Goal: Information Seeking & Learning: Learn about a topic

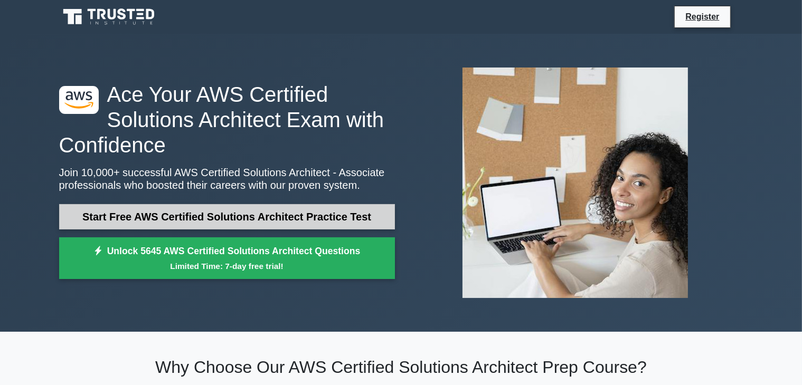
click at [217, 220] on link "Start Free AWS Certified Solutions Architect Practice Test" at bounding box center [227, 216] width 336 height 25
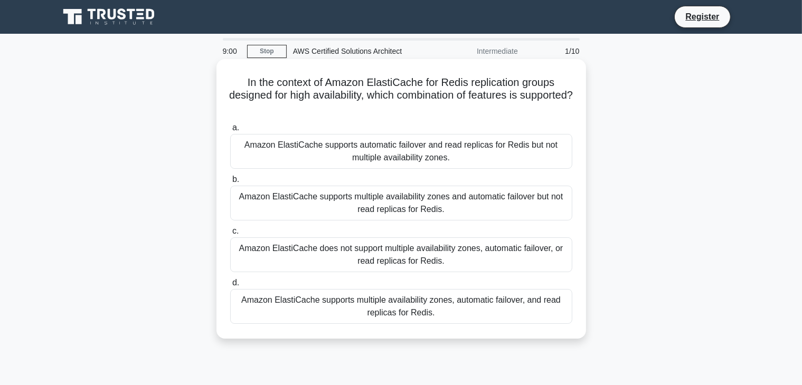
click at [357, 167] on div "Amazon ElastiCache supports automatic failover and read replicas for Redis but …" at bounding box center [401, 151] width 342 height 35
click at [230, 131] on input "a. Amazon ElastiCache supports automatic failover and read replicas for Redis b…" at bounding box center [230, 128] width 0 height 7
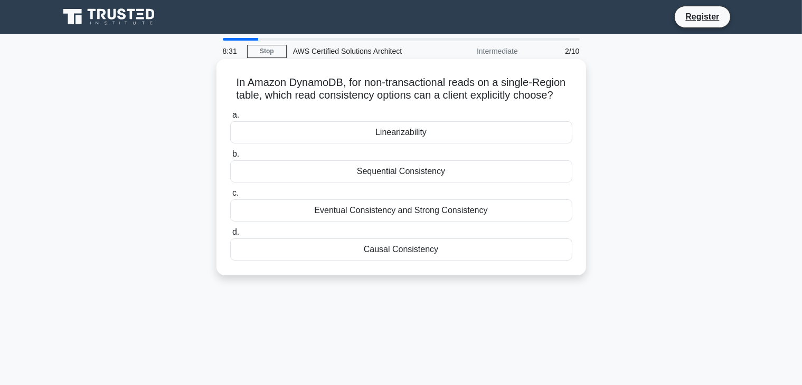
click at [345, 219] on div "Eventual Consistency and Strong Consistency" at bounding box center [401, 211] width 342 height 22
click at [230, 197] on input "c. Eventual Consistency and Strong Consistency" at bounding box center [230, 193] width 0 height 7
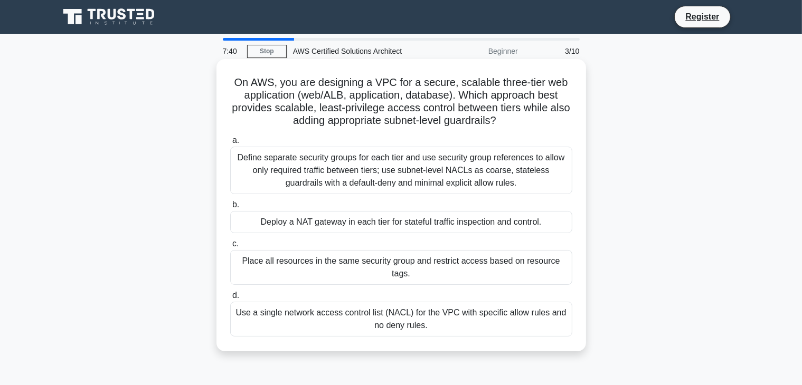
click at [260, 315] on div "Use a single network access control list (NACL) for the VPC with specific allow…" at bounding box center [401, 319] width 342 height 35
click at [230, 299] on input "d. Use a single network access control list (NACL) for the VPC with specific al…" at bounding box center [230, 295] width 0 height 7
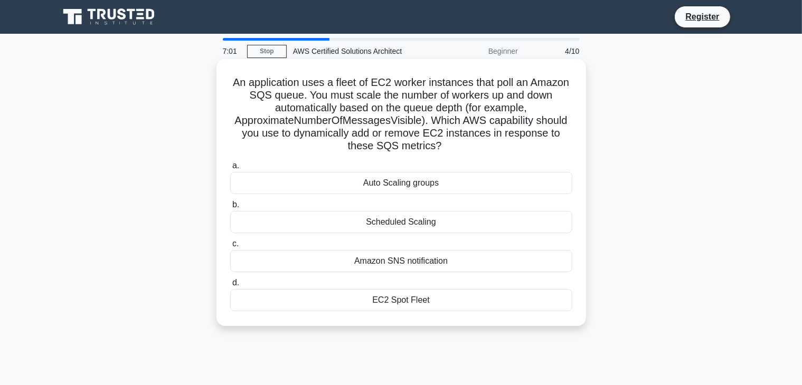
click at [395, 191] on div "Auto Scaling groups" at bounding box center [401, 183] width 342 height 22
click at [230, 169] on input "a. Auto Scaling groups" at bounding box center [230, 166] width 0 height 7
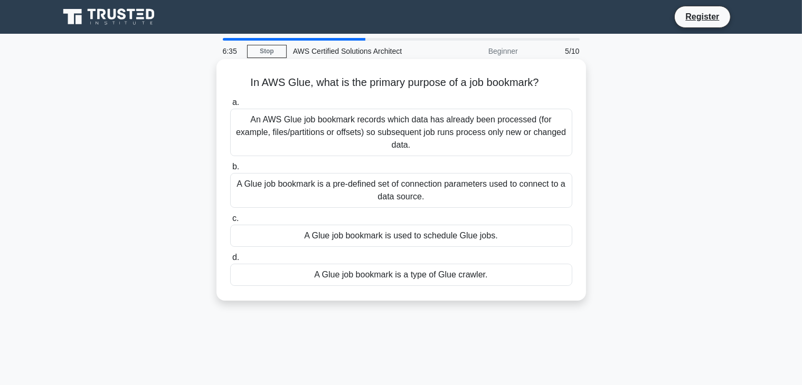
click at [357, 193] on div "A Glue job bookmark is a pre-defined set of connection parameters used to conne…" at bounding box center [401, 190] width 342 height 35
click at [230, 170] on input "b. A Glue job bookmark is a pre-defined set of connection parameters used to co…" at bounding box center [230, 167] width 0 height 7
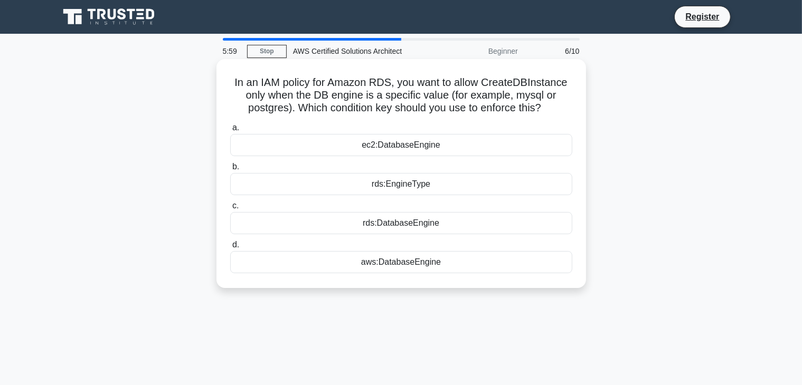
drag, startPoint x: 363, startPoint y: 255, endPoint x: 355, endPoint y: 267, distance: 14.4
click at [355, 267] on div "aws:DatabaseEngine" at bounding box center [401, 262] width 342 height 22
click at [230, 249] on input "d. aws:DatabaseEngine" at bounding box center [230, 245] width 0 height 7
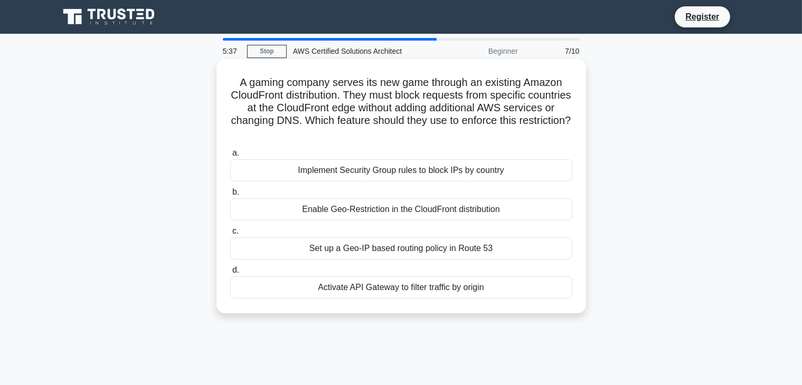
click at [509, 221] on div "Enable Geo-Restriction in the CloudFront distribution" at bounding box center [401, 209] width 342 height 22
click at [230, 196] on input "b. Enable Geo-Restriction in the CloudFront distribution" at bounding box center [230, 192] width 0 height 7
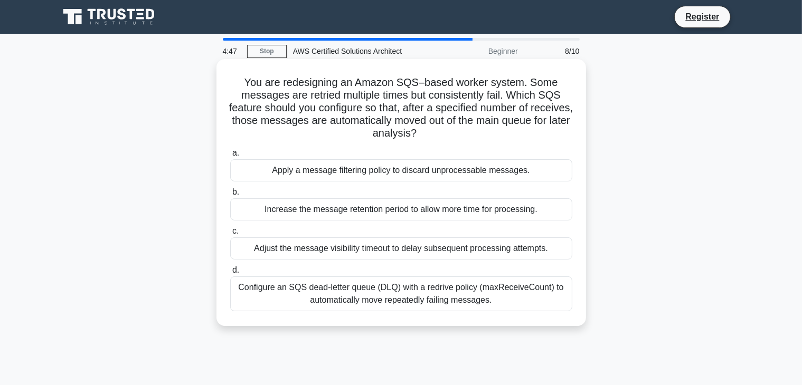
click at [386, 300] on div "Configure an SQS dead-letter queue (DLQ) with a redrive policy (maxReceiveCount…" at bounding box center [401, 294] width 342 height 35
click at [230, 274] on input "d. Configure an SQS dead-letter queue (DLQ) with a redrive policy (maxReceiveCo…" at bounding box center [230, 270] width 0 height 7
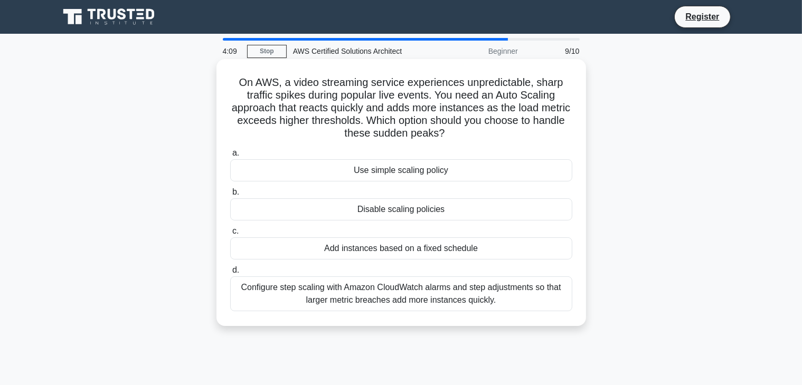
click at [507, 258] on div "Add instances based on a fixed schedule" at bounding box center [401, 249] width 342 height 22
click at [230, 235] on input "c. Add instances based on a fixed schedule" at bounding box center [230, 231] width 0 height 7
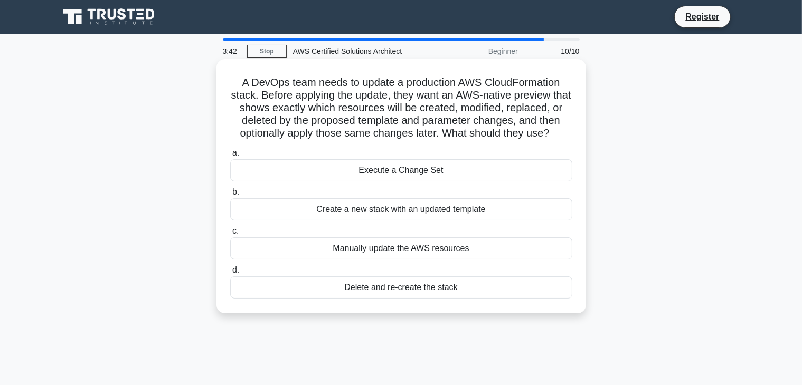
click at [529, 178] on div "Execute a Change Set" at bounding box center [401, 170] width 342 height 22
click at [230, 157] on input "a. Execute a Change Set" at bounding box center [230, 153] width 0 height 7
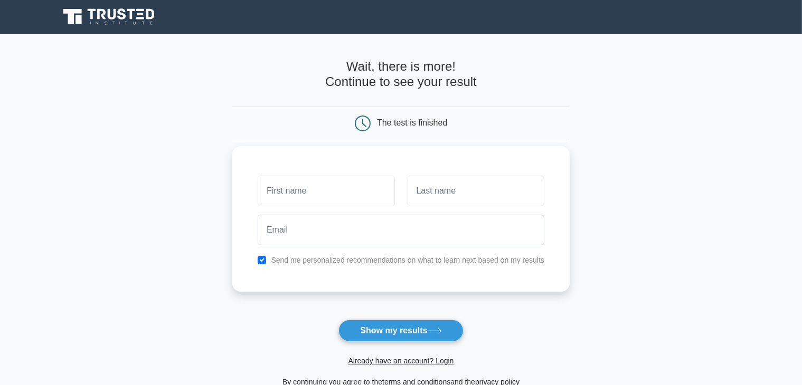
click at [367, 200] on input "text" at bounding box center [326, 191] width 137 height 31
type input "n"
click at [437, 198] on input "text" at bounding box center [475, 191] width 137 height 31
type input "HW=EM"
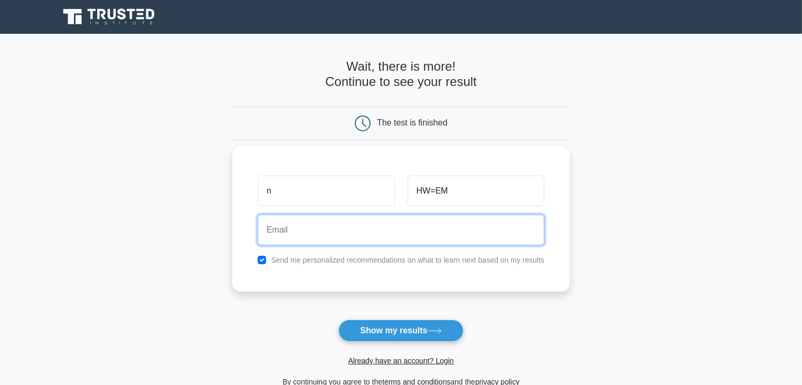
click at [378, 233] on input "email" at bounding box center [401, 230] width 287 height 31
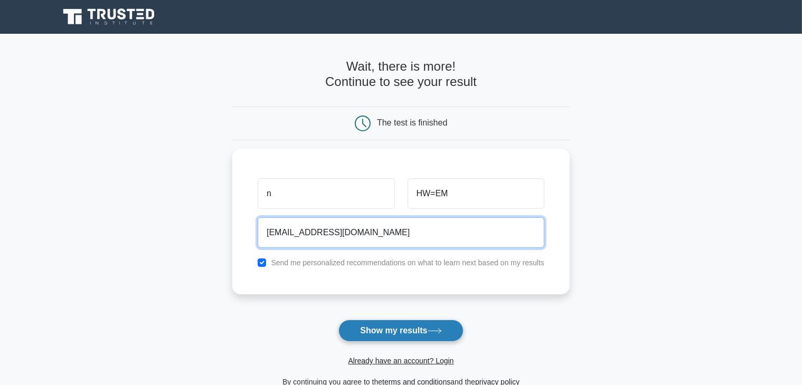
type input "NHEMNATH19@GMAIL.COM"
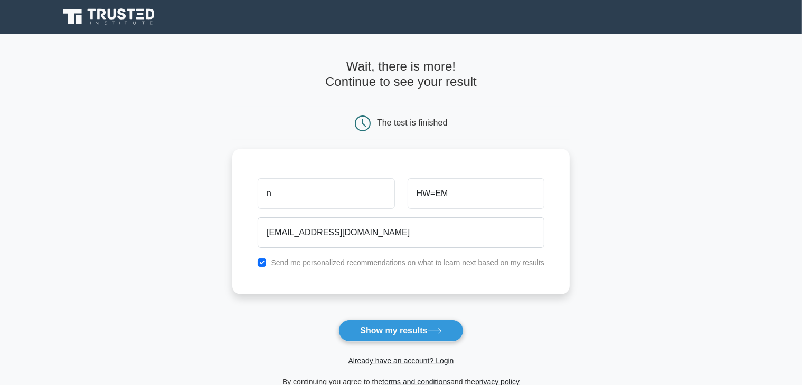
click at [369, 326] on button "Show my results" at bounding box center [400, 331] width 125 height 22
